Goal: Complete application form

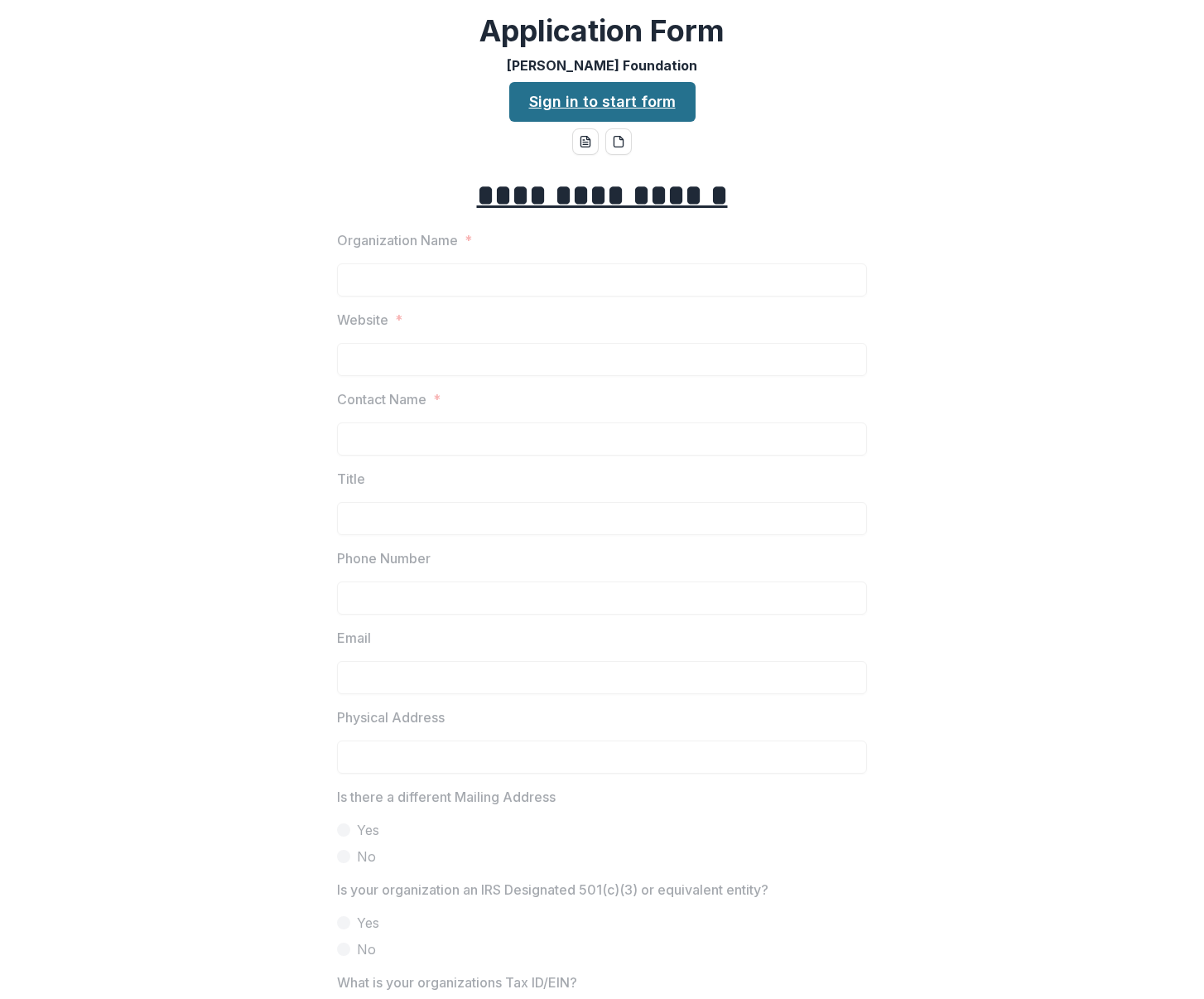
click at [601, 100] on link "Sign in to start form" at bounding box center [603, 101] width 186 height 39
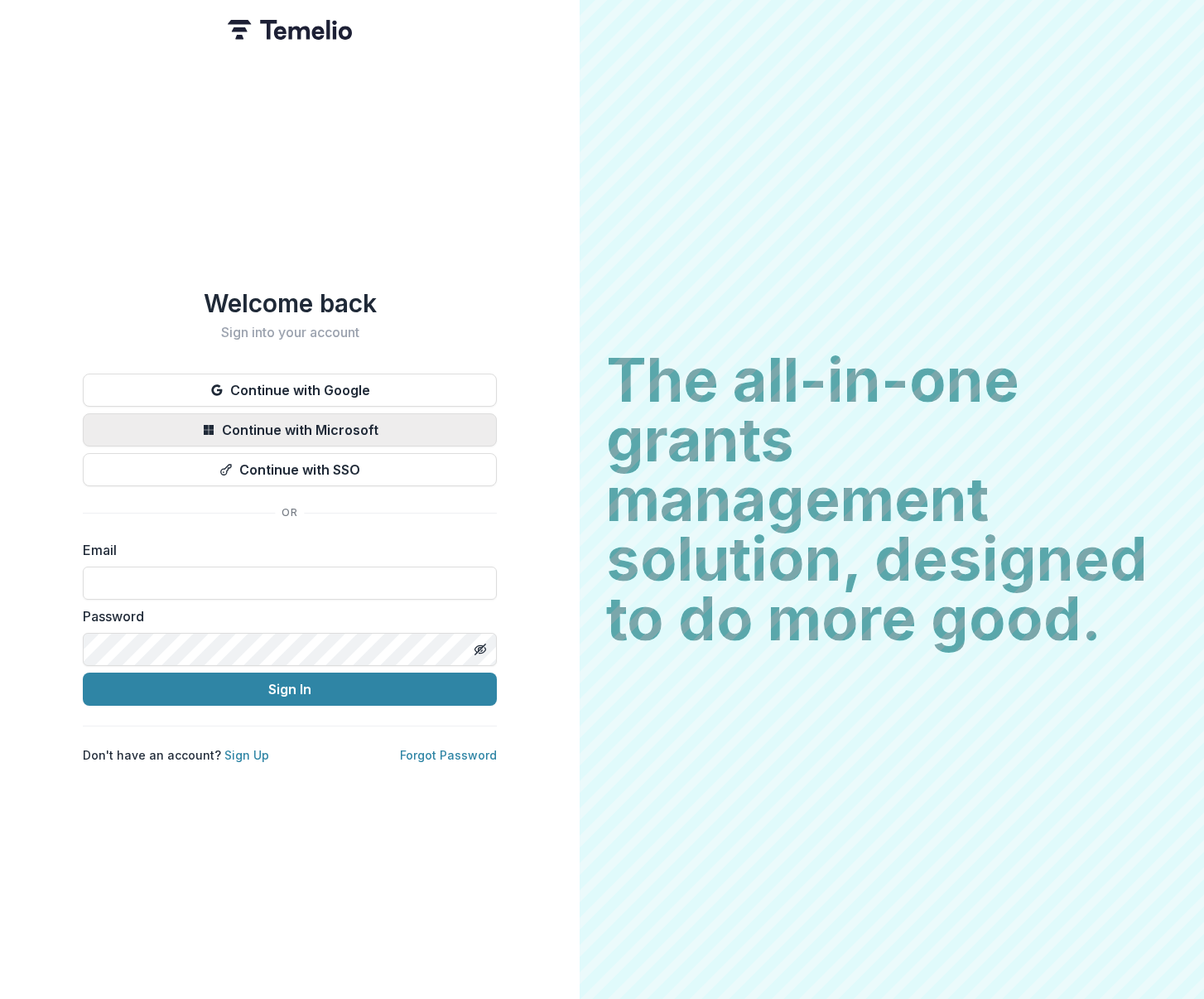
click at [403, 428] on button "Continue with Microsoft" at bounding box center [289, 429] width 414 height 34
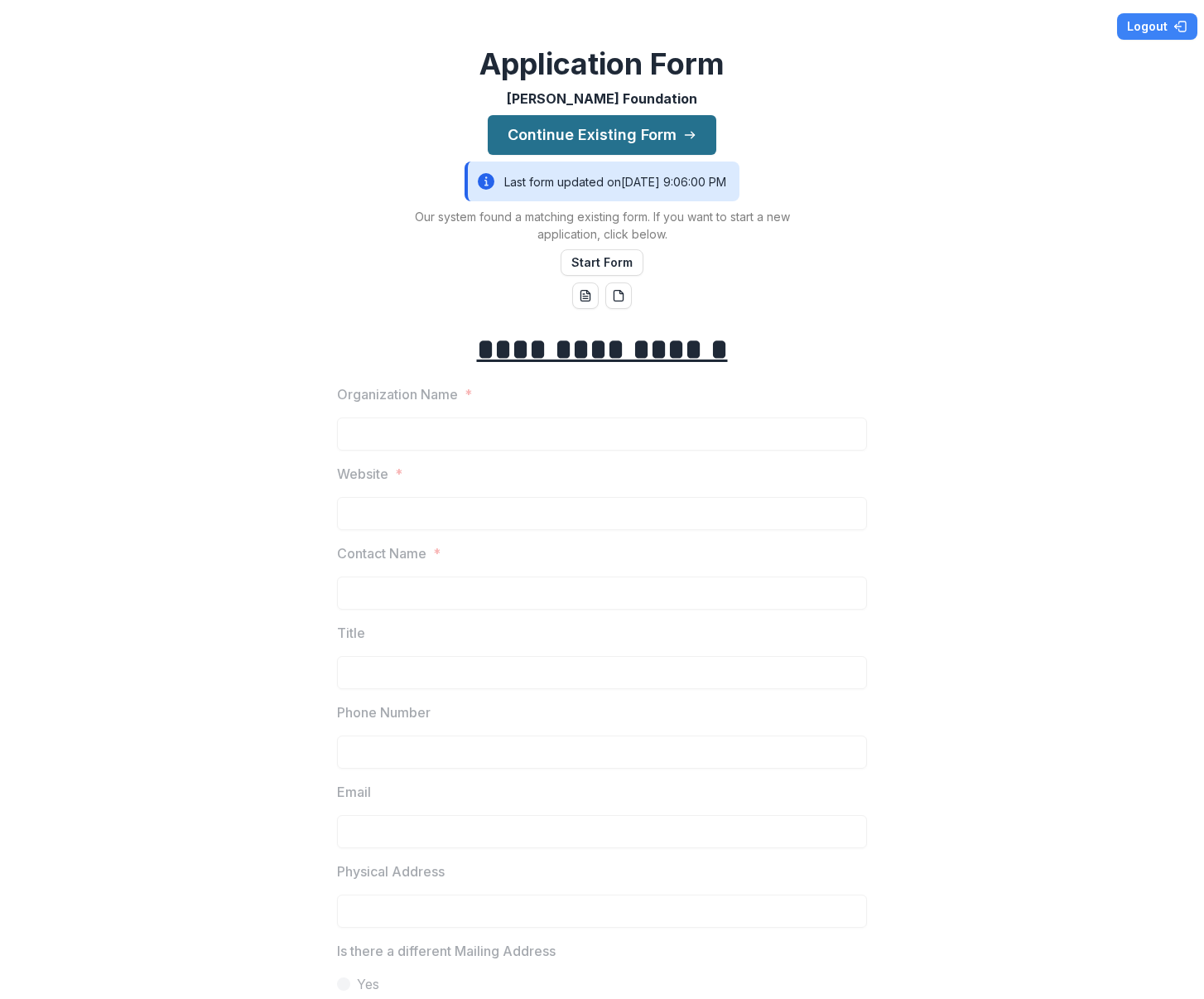
click at [662, 130] on button "Continue Existing Form" at bounding box center [602, 134] width 229 height 39
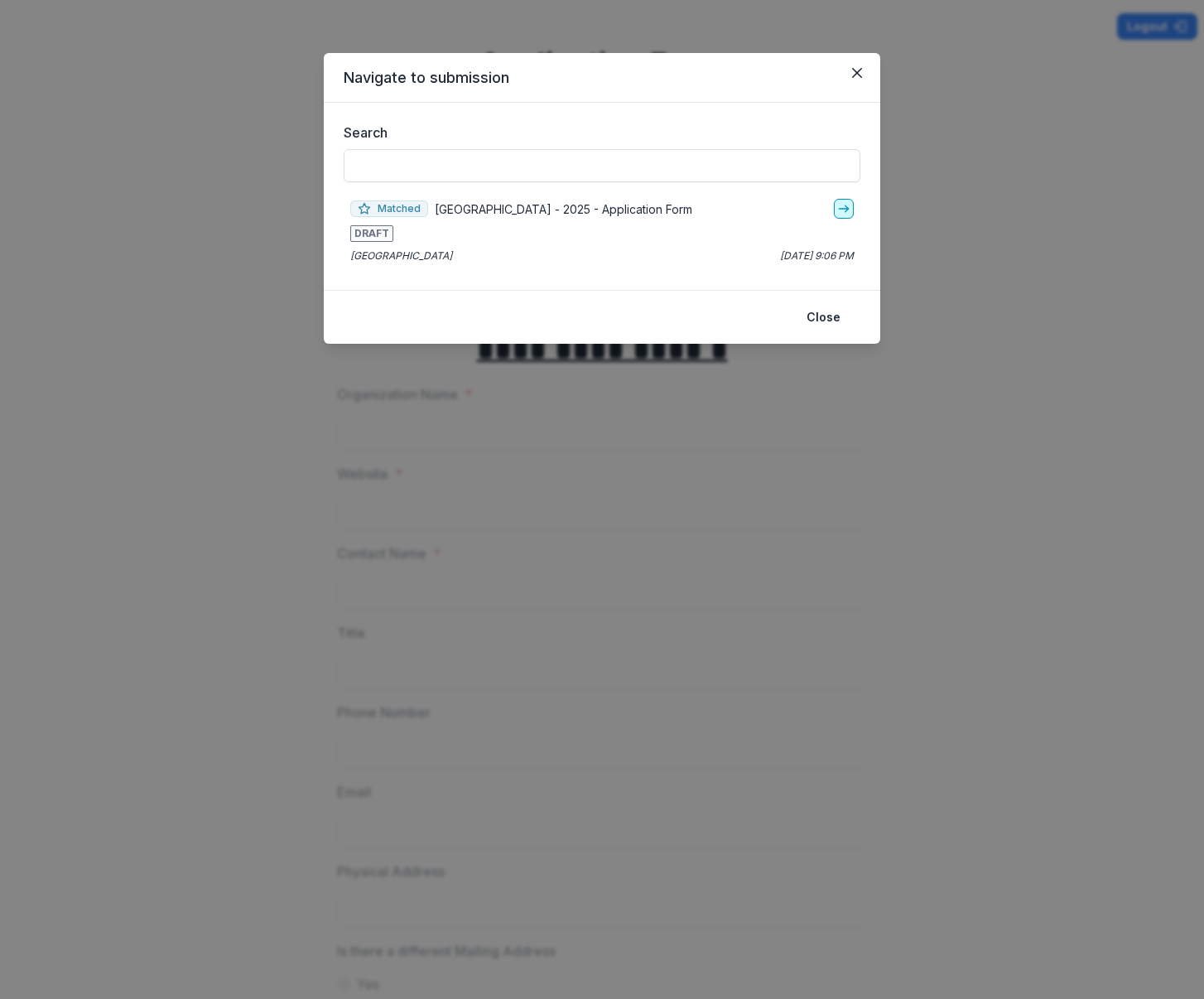
click at [847, 207] on polyline "go-to" at bounding box center [847, 208] width 3 height 7
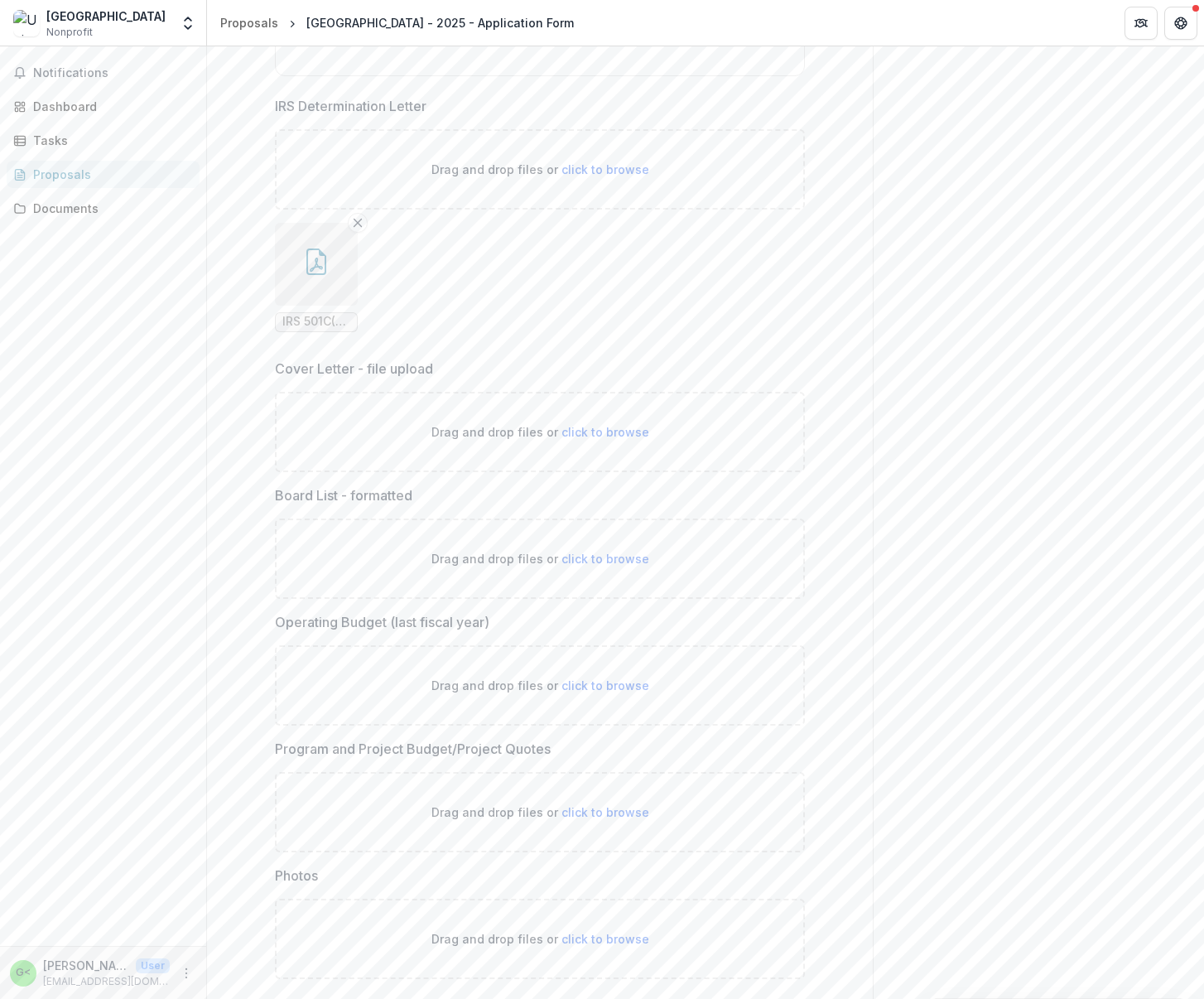
scroll to position [5403, 0]
